Goal: Browse casually: Explore the website without a specific task or goal

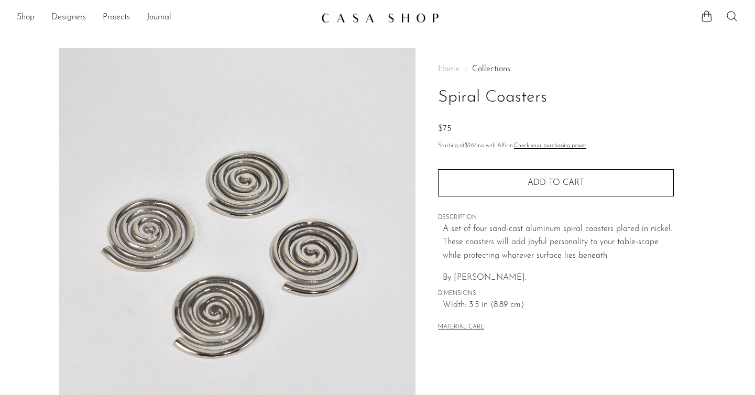
click at [353, 20] on img at bounding box center [380, 18] width 118 height 10
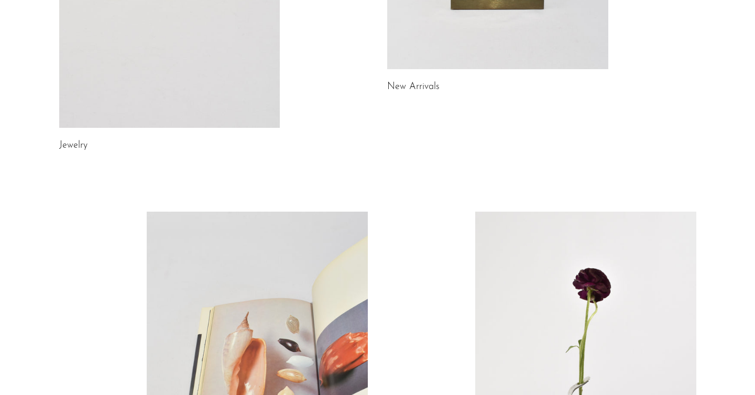
scroll to position [220, 0]
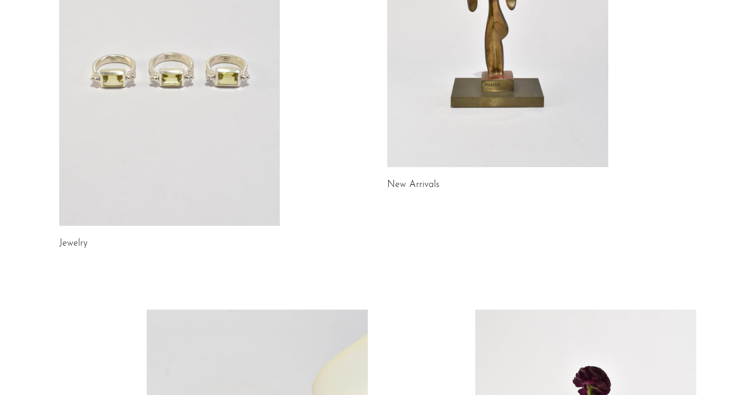
click at [463, 73] on link at bounding box center [497, 12] width 221 height 310
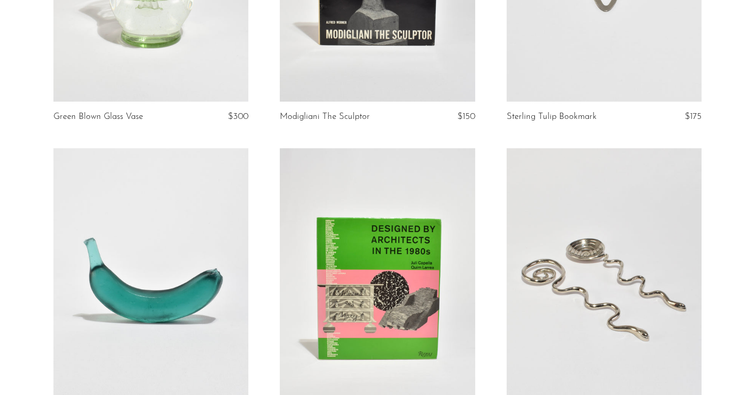
scroll to position [3714, 0]
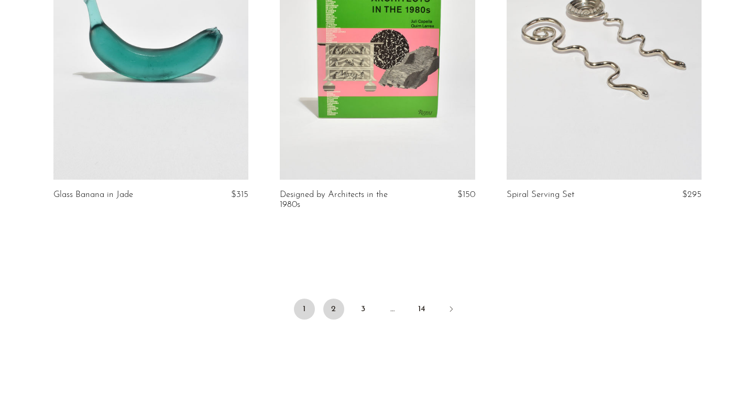
click at [335, 320] on link "2" at bounding box center [333, 309] width 21 height 21
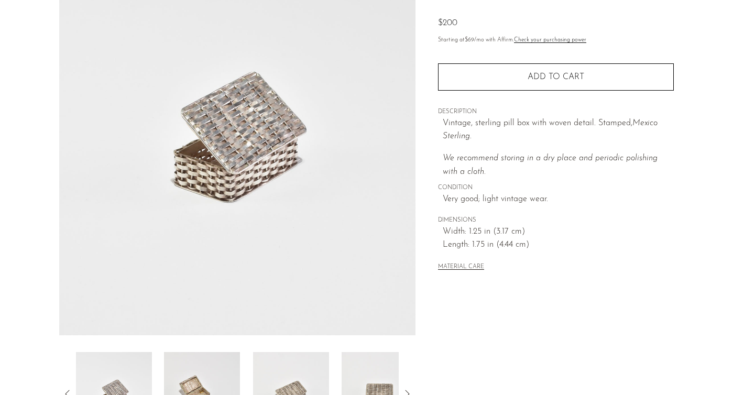
scroll to position [287, 0]
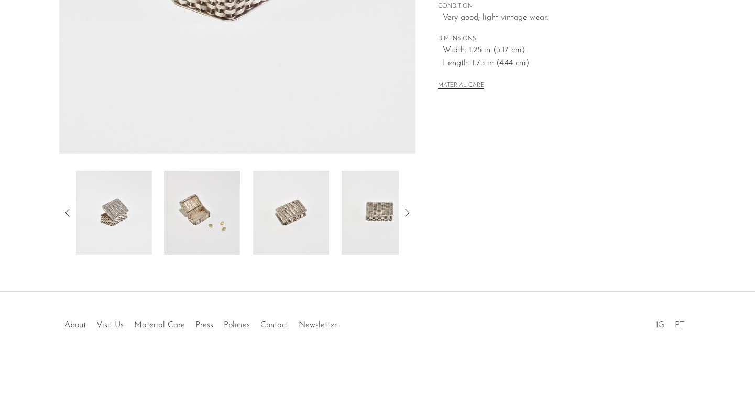
click at [407, 215] on icon at bounding box center [407, 212] width 13 height 13
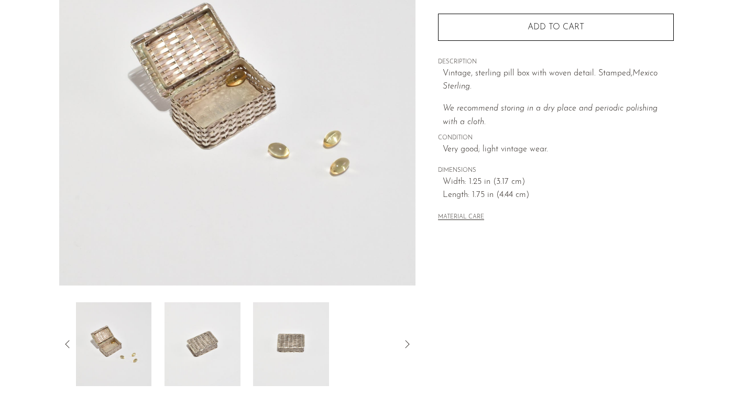
scroll to position [152, 0]
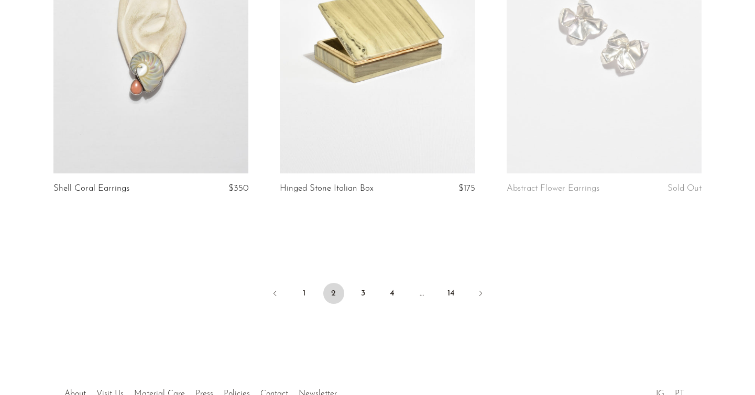
scroll to position [3721, 0]
click at [364, 292] on link "3" at bounding box center [363, 292] width 21 height 21
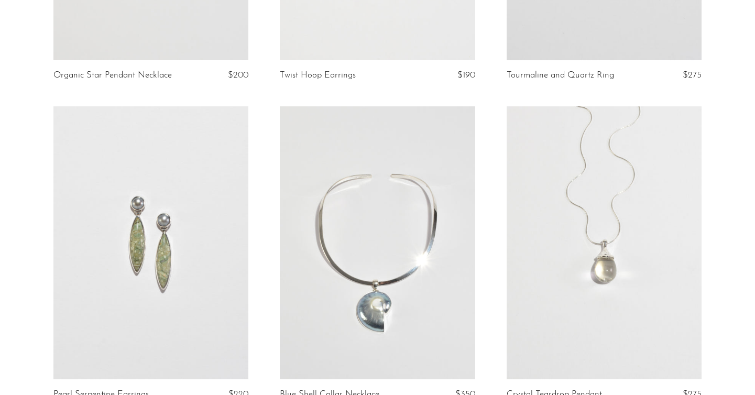
scroll to position [2861, 0]
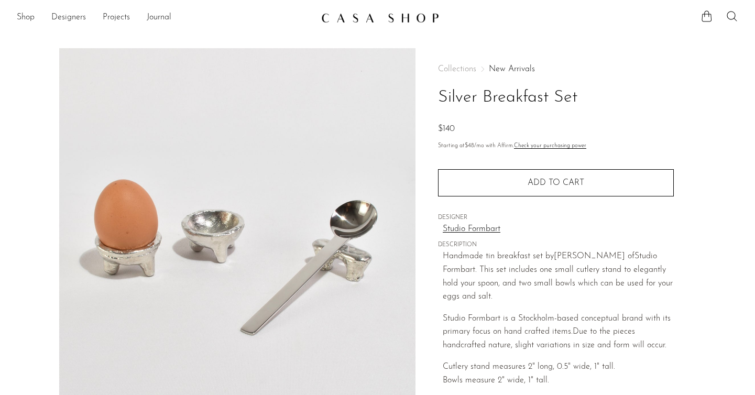
scroll to position [176, 0]
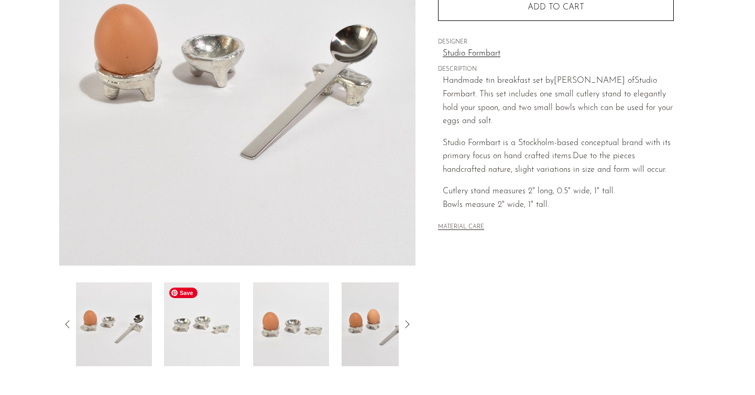
click at [202, 337] on img at bounding box center [202, 324] width 76 height 84
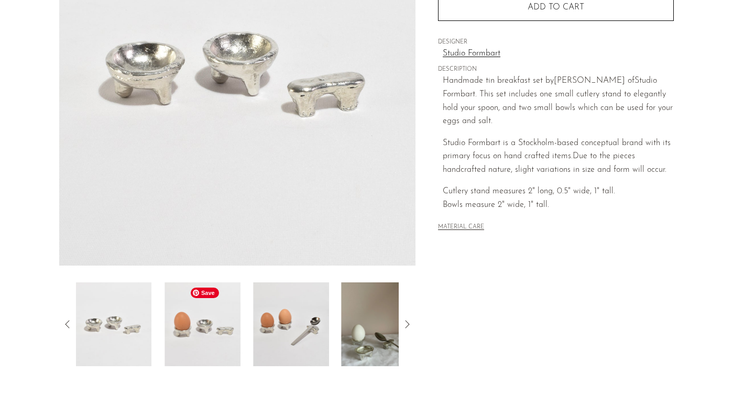
click at [233, 328] on img at bounding box center [203, 324] width 76 height 84
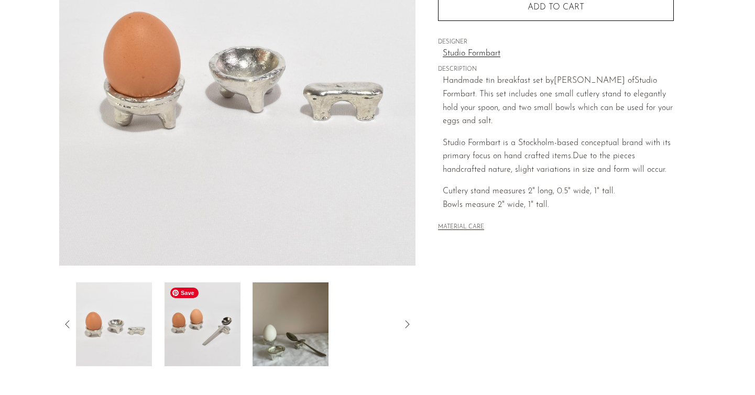
click at [208, 334] on img at bounding box center [203, 324] width 76 height 84
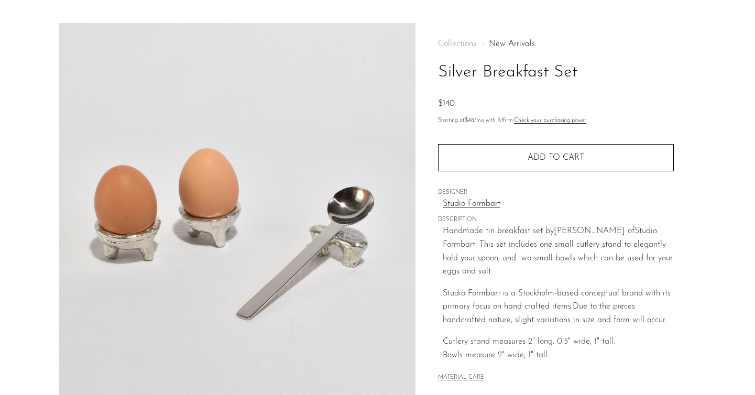
scroll to position [0, 0]
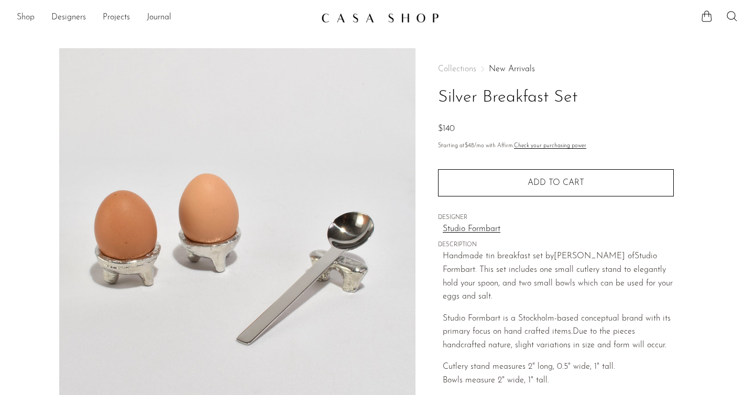
click at [28, 24] on link "Shop" at bounding box center [26, 18] width 18 height 14
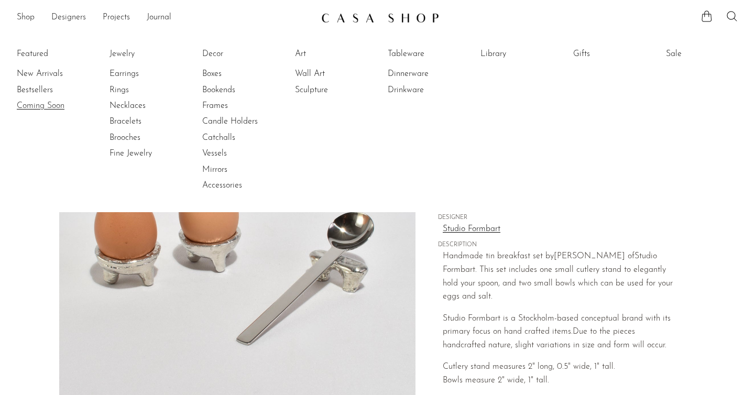
click at [46, 104] on link "Coming Soon" at bounding box center [56, 106] width 79 height 12
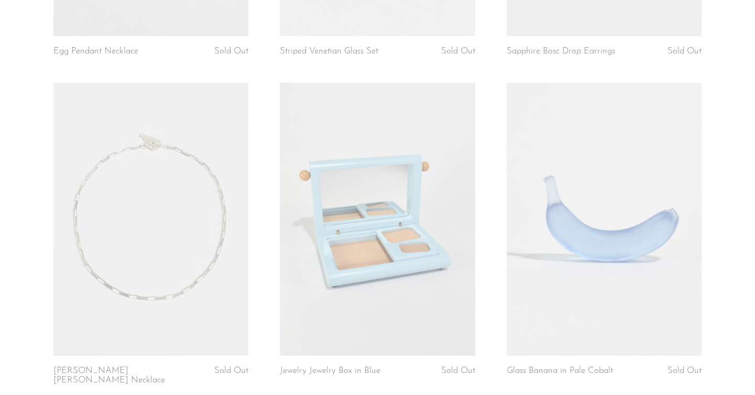
scroll to position [2739, 0]
